Goal: Use online tool/utility: Utilize a website feature to perform a specific function

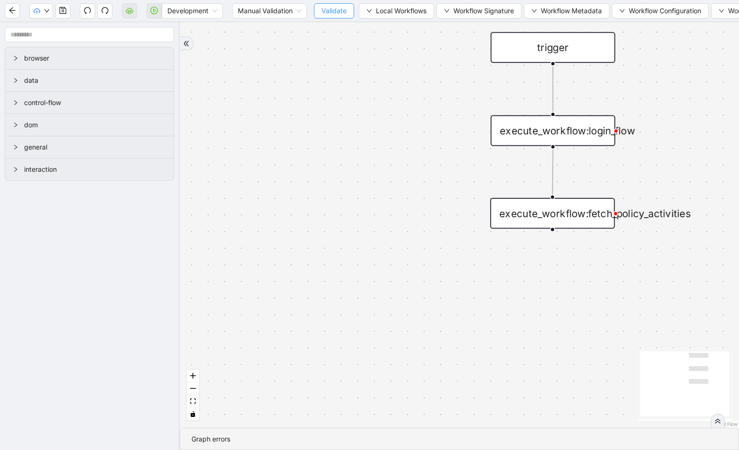
click at [331, 9] on span "Validate" at bounding box center [334, 11] width 25 height 10
click at [189, 8] on span "Development" at bounding box center [192, 11] width 50 height 14
click at [169, 16] on span "Development" at bounding box center [192, 11] width 50 height 14
click at [180, 47] on div "Production" at bounding box center [192, 45] width 46 height 10
click at [156, 10] on icon "play-circle" at bounding box center [154, 11] width 8 height 8
